Goal: Task Accomplishment & Management: Manage account settings

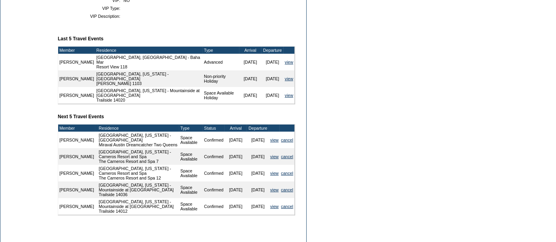
scroll to position [336, 0]
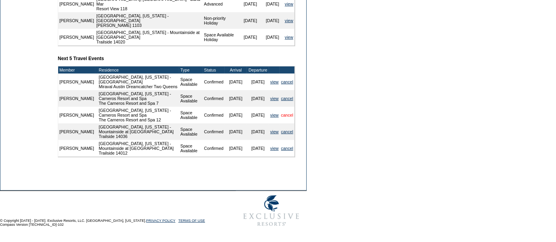
click at [288, 113] on link "cancel" at bounding box center [287, 115] width 12 height 5
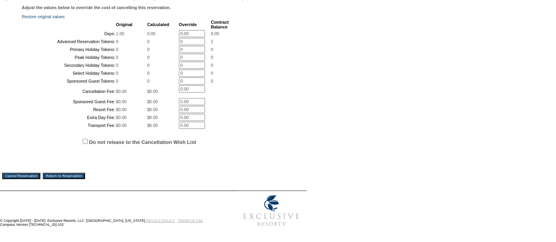
scroll to position [205, 0]
click at [27, 175] on input "Cancel Reservation" at bounding box center [21, 176] width 38 height 6
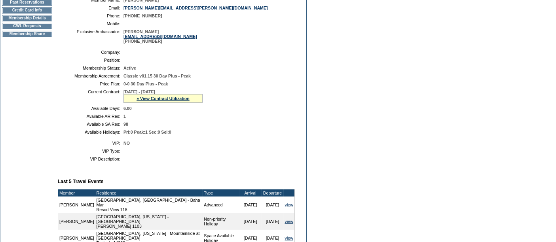
scroll to position [131, 0]
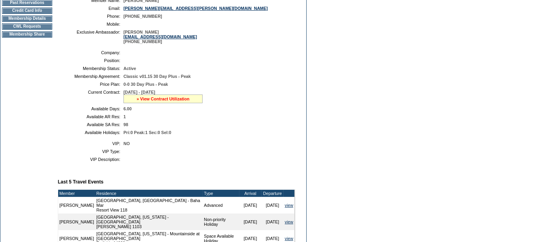
click at [160, 99] on link "» View Contract Utilization" at bounding box center [162, 99] width 53 height 5
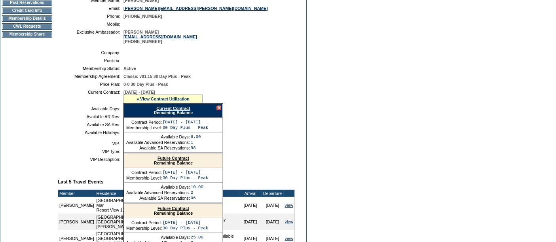
click at [167, 156] on link "Future Contract" at bounding box center [173, 158] width 32 height 5
click at [33, 164] on td "Dashboard Personal Info Business Info Address Info Web Access Notes Current Res…" at bounding box center [26, 166] width 53 height 442
click at [217, 107] on div at bounding box center [218, 108] width 5 height 5
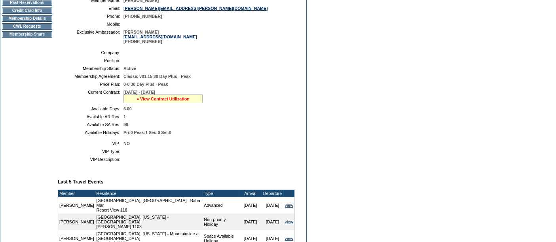
click at [151, 99] on link "» View Contract Utilization" at bounding box center [162, 99] width 53 height 5
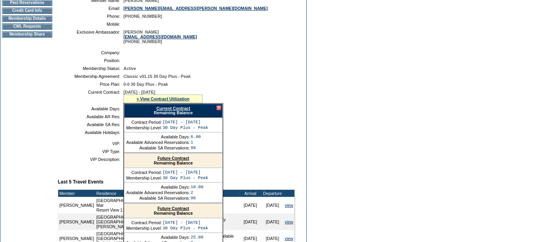
click at [171, 157] on link "Future Contract" at bounding box center [173, 158] width 32 height 5
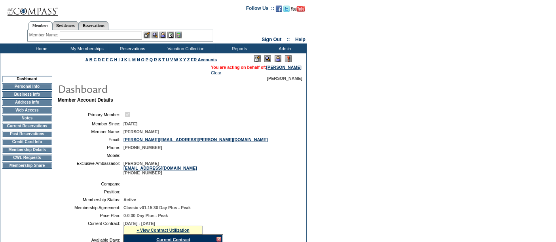
click at [136, 38] on input "text" at bounding box center [101, 36] width 82 height 8
type input "tripaldi"
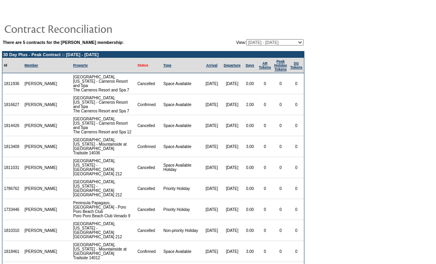
click at [138, 65] on link "Status" at bounding box center [143, 65] width 11 height 4
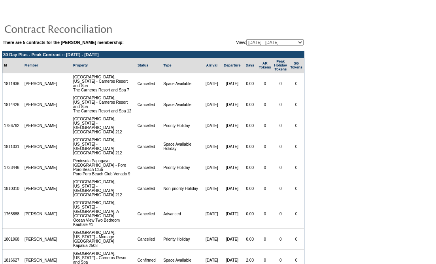
click at [246, 41] on select "06/29/24 - 10/31/25 (Current) 11/01/25 - 10/31/26 11/01/26 - 10/31/27 11/01/27 …" at bounding box center [274, 42] width 57 height 6
select select "151506"
click at [246, 39] on select "06/29/24 - 10/31/25 (Current) 11/01/25 - 10/31/26 11/01/26 - 10/31/27 11/01/27 …" at bounding box center [274, 42] width 57 height 6
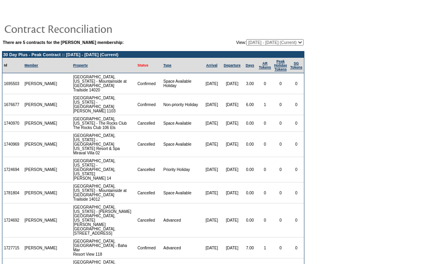
click at [138, 65] on link "Status" at bounding box center [143, 65] width 11 height 4
